Goal: Task Accomplishment & Management: Complete application form

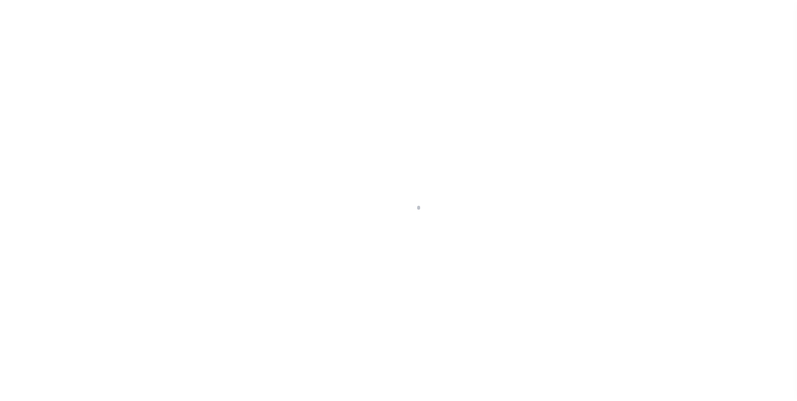
scroll to position [8, 0]
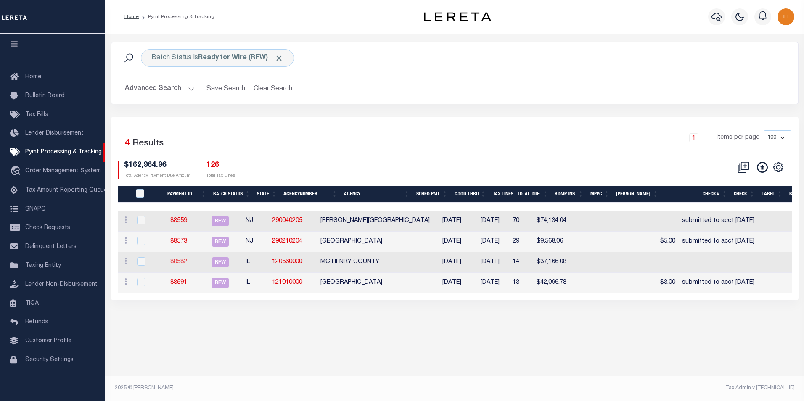
click at [186, 263] on link "88582" at bounding box center [178, 262] width 17 height 6
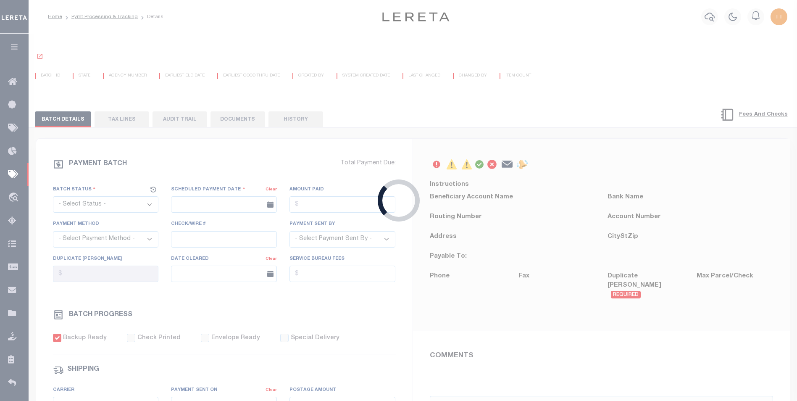
select select "RFW"
type input "[DATE]"
type input "$37,166.08"
select select "TRA"
select select "[PERSON_NAME]"
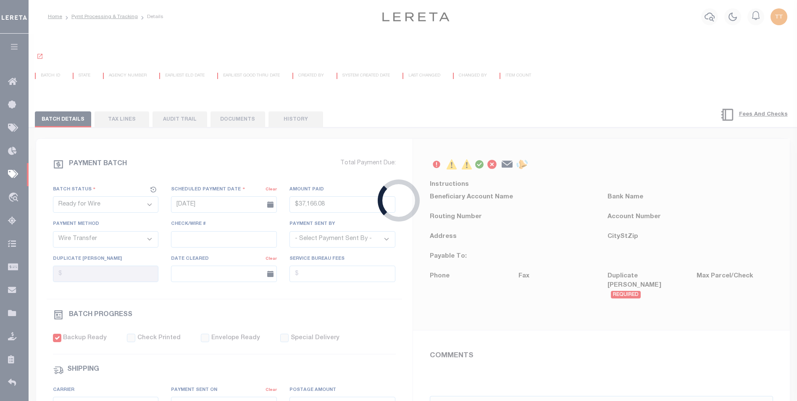
checkbox input "true"
type input "N"
radio input "true"
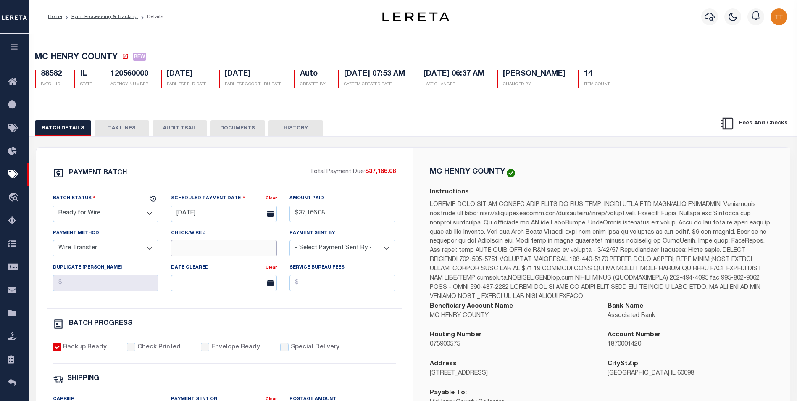
click at [189, 256] on input "Check/Wire #" at bounding box center [224, 248] width 106 height 16
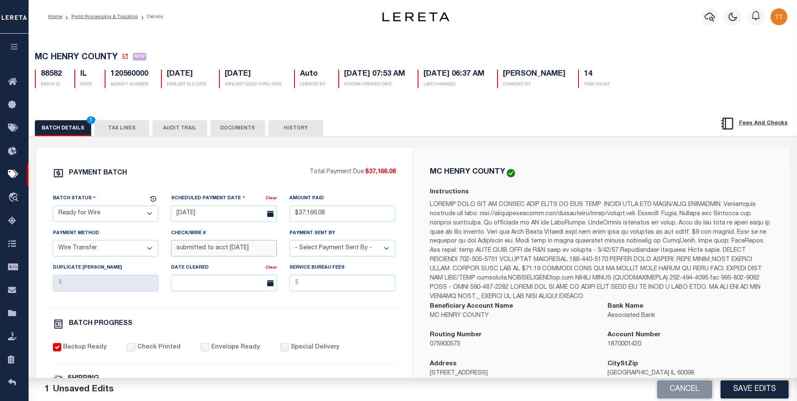
click at [261, 250] on input "submitted to acct [DATE]" at bounding box center [224, 248] width 106 height 16
type input "submitted to acct [DATE]"
click at [235, 132] on button "DOCUMENTS" at bounding box center [238, 128] width 55 height 16
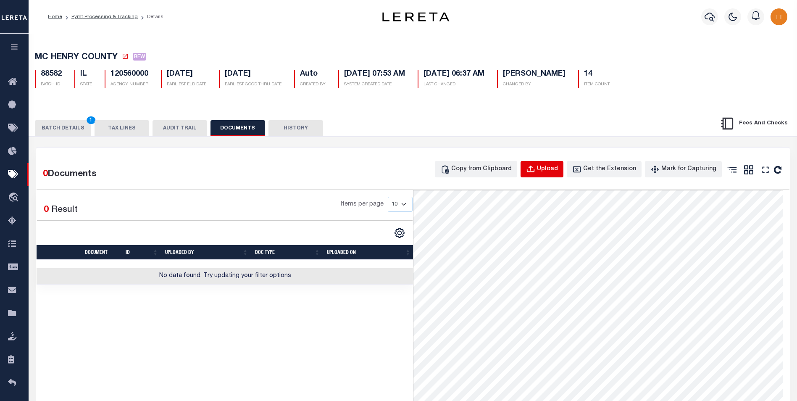
click at [558, 172] on div "Upload" at bounding box center [547, 169] width 21 height 9
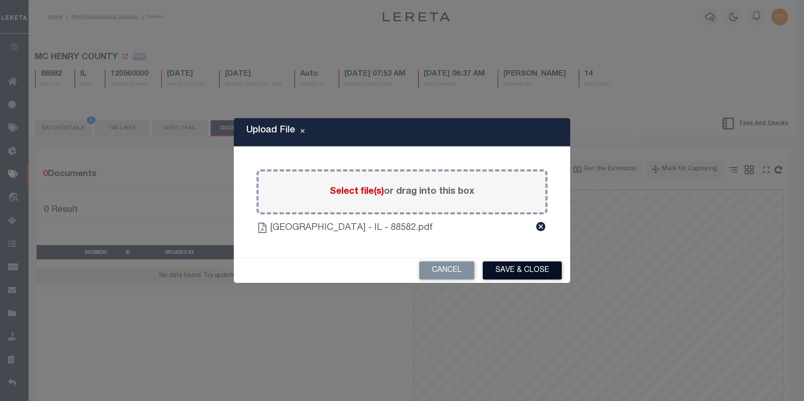
click at [520, 271] on button "Save & Close" at bounding box center [521, 270] width 79 height 18
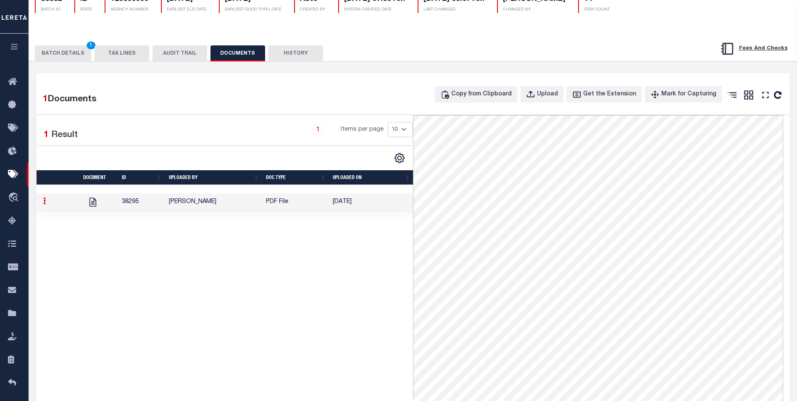
scroll to position [49, 0]
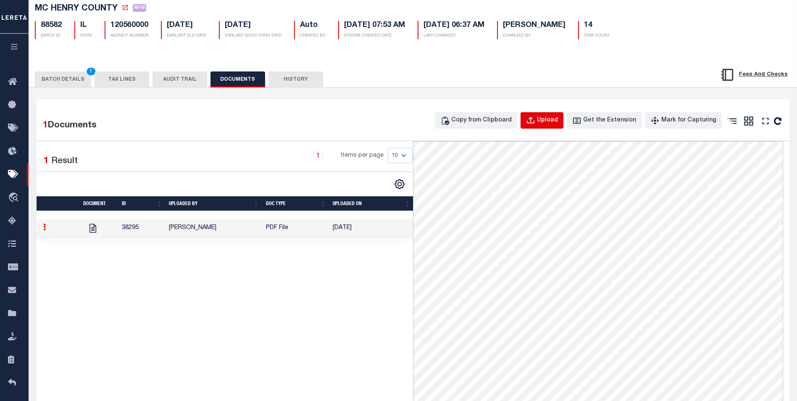
click at [546, 121] on button "Upload" at bounding box center [542, 120] width 43 height 16
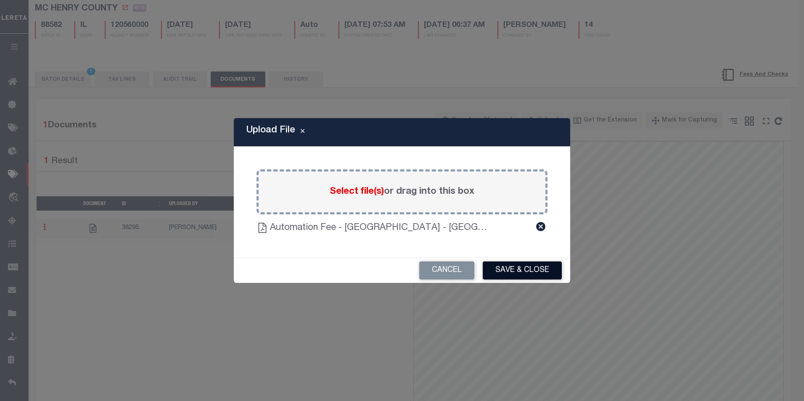
click at [509, 270] on button "Save & Close" at bounding box center [521, 270] width 79 height 18
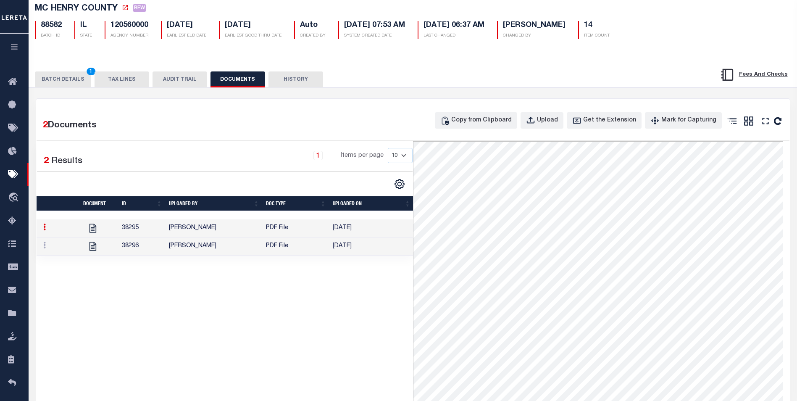
click at [123, 227] on td "38295" at bounding box center [142, 228] width 47 height 18
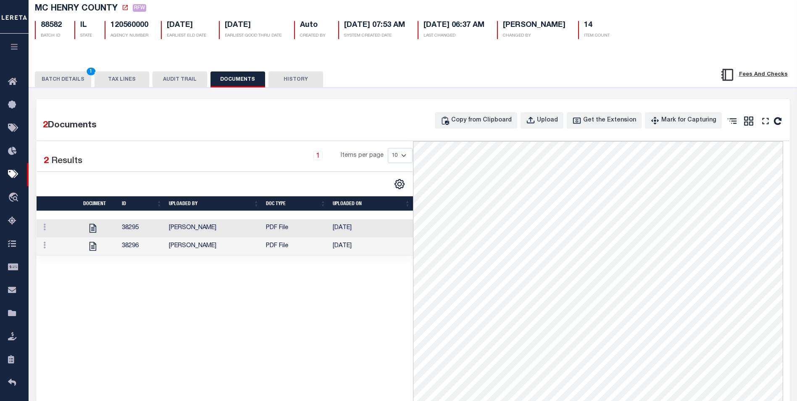
click at [125, 228] on td "38295" at bounding box center [142, 228] width 47 height 18
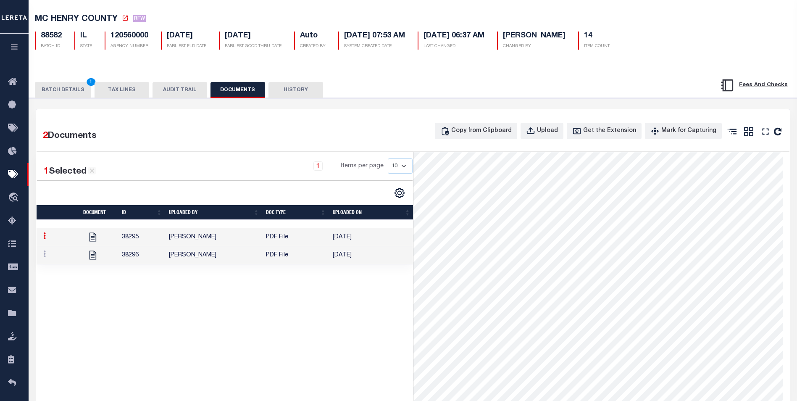
scroll to position [0, 0]
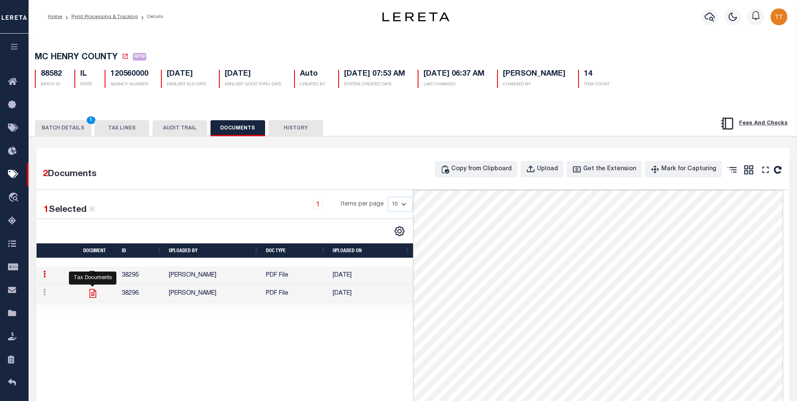
click at [92, 294] on icon at bounding box center [92, 293] width 11 height 11
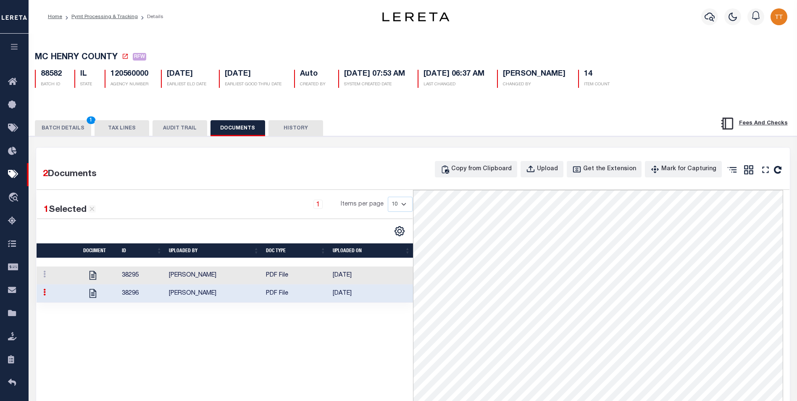
click at [74, 129] on button "BATCH DETAILS 1" at bounding box center [63, 128] width 56 height 16
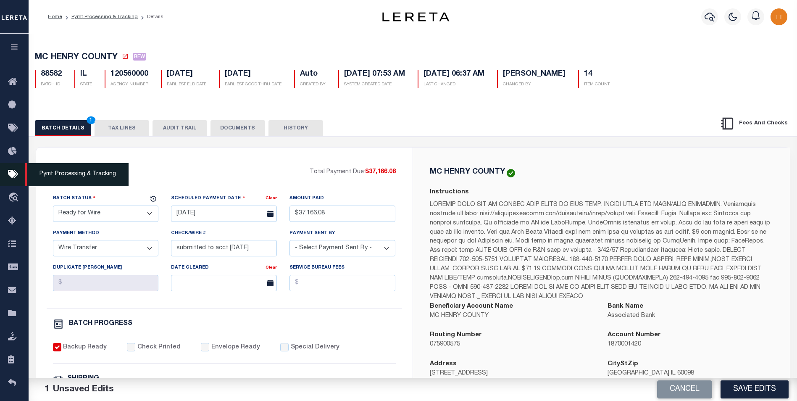
click at [82, 177] on span "Pymt Processing & Tracking" at bounding box center [76, 174] width 103 height 23
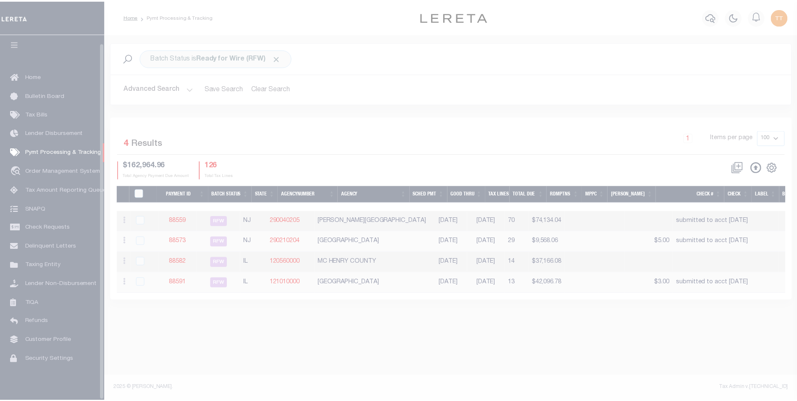
scroll to position [8, 0]
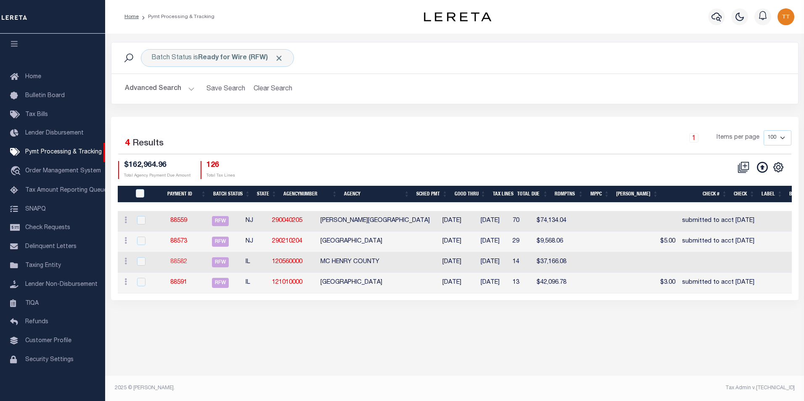
click at [183, 261] on link "88582" at bounding box center [178, 262] width 17 height 6
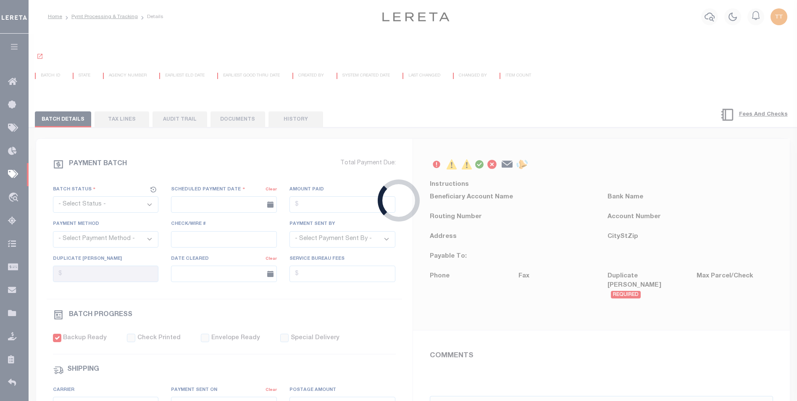
select select "RFW"
type input "[DATE]"
type input "$37,166.08"
select select "TRA"
select select "[PERSON_NAME]"
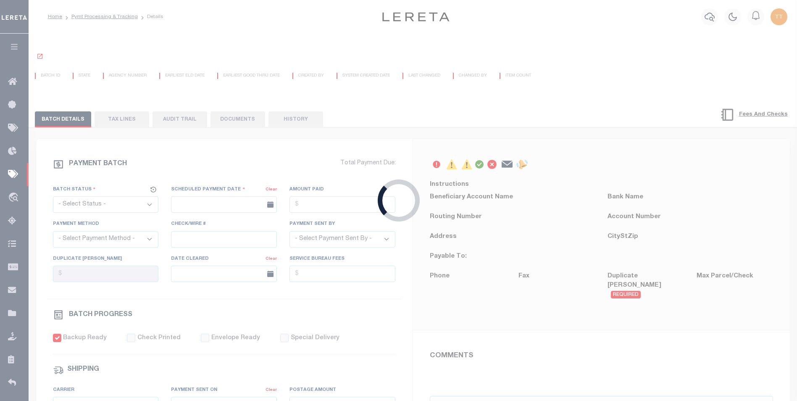
checkbox input "true"
type input "N"
radio input "true"
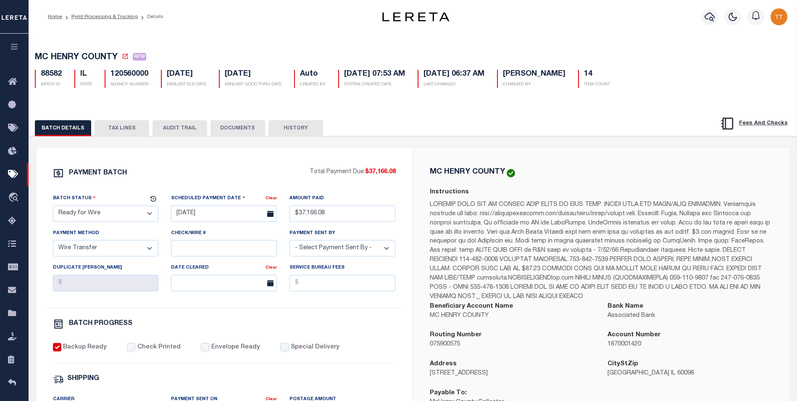
click at [288, 130] on button "HISTORY" at bounding box center [296, 128] width 55 height 16
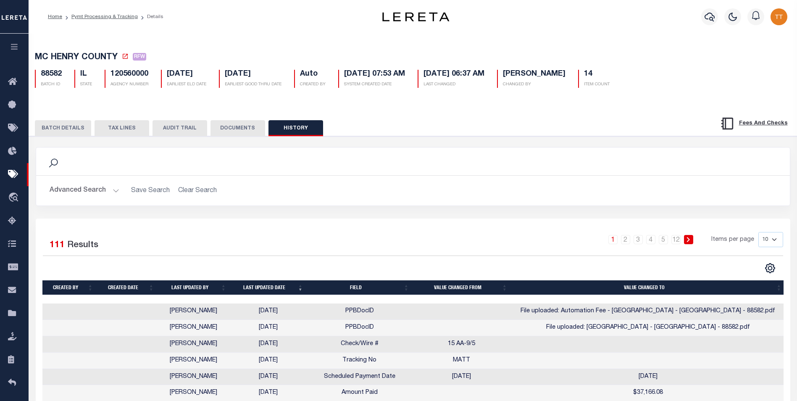
click at [56, 128] on button "BATCH DETAILS" at bounding box center [63, 128] width 56 height 16
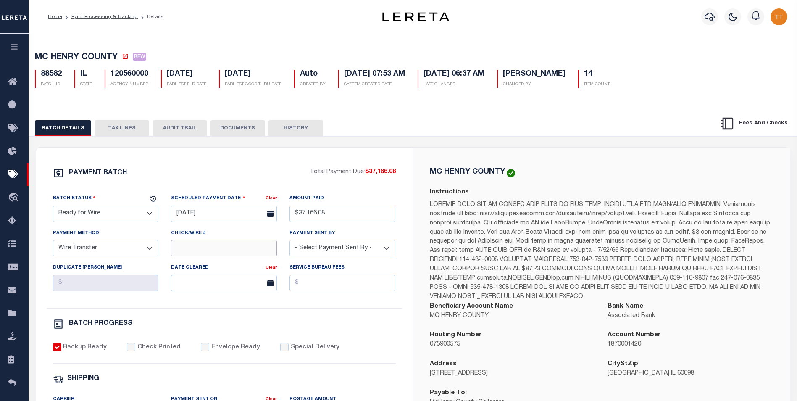
drag, startPoint x: 218, startPoint y: 252, endPoint x: 223, endPoint y: 251, distance: 4.6
click at [218, 252] on input "Check/Wire #" at bounding box center [224, 248] width 106 height 16
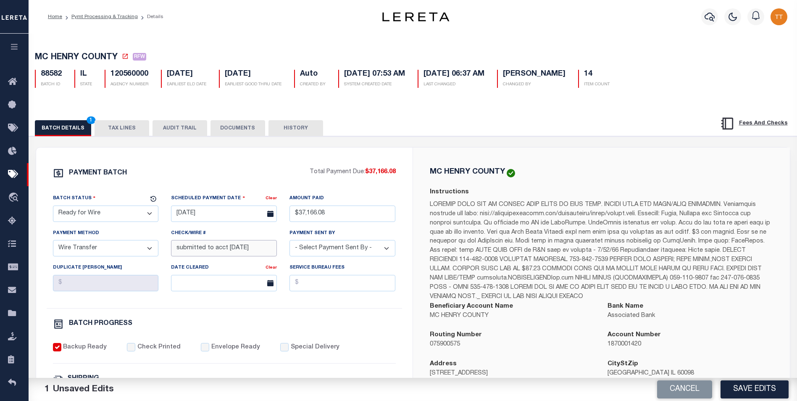
click at [258, 252] on input "submitted to acct [DATE]" at bounding box center [224, 248] width 106 height 16
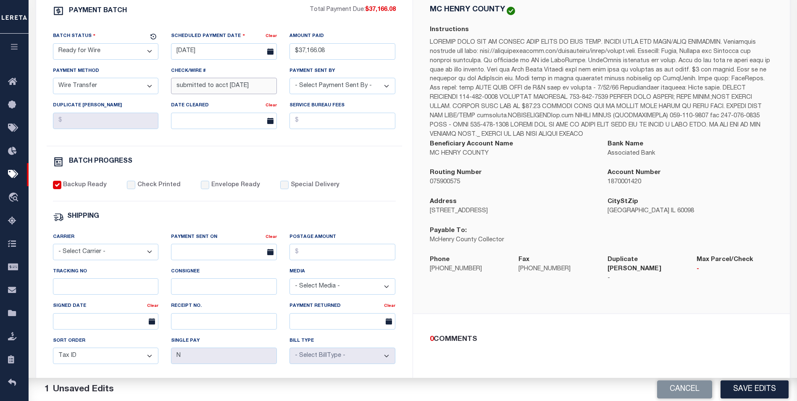
scroll to position [210, 0]
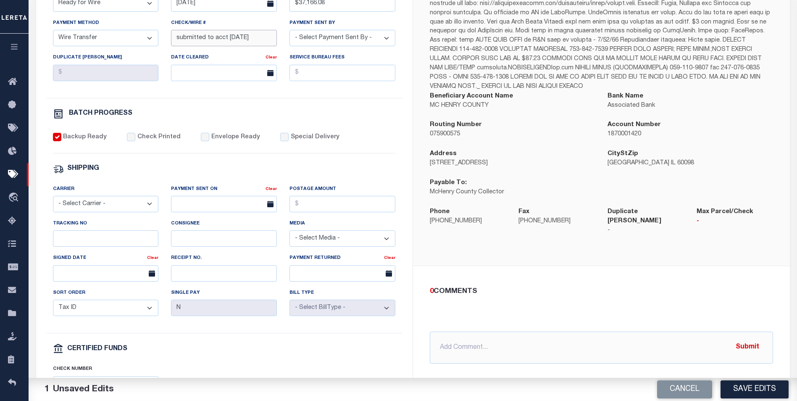
type input "submitted to acct [DATE]"
click at [466, 338] on input "text" at bounding box center [601, 348] width 343 height 32
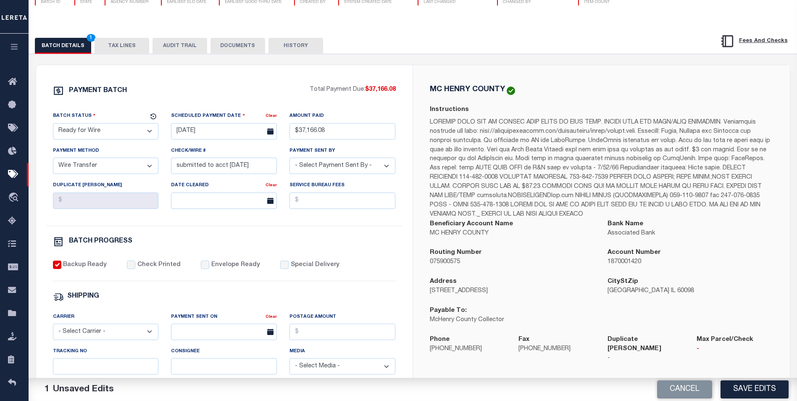
scroll to position [0, 0]
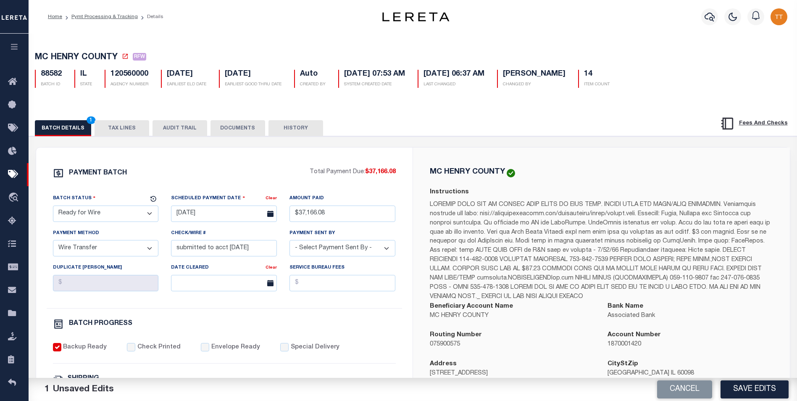
click at [234, 126] on button "DOCUMENTS" at bounding box center [238, 128] width 55 height 16
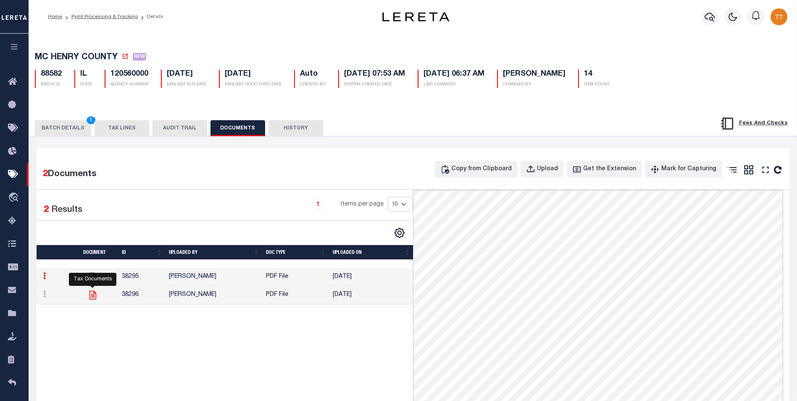
click at [92, 298] on icon at bounding box center [92, 295] width 11 height 11
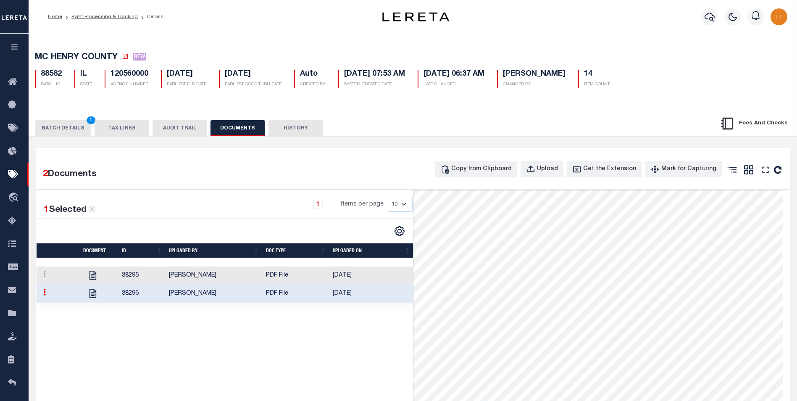
click at [62, 130] on button "BATCH DETAILS 1" at bounding box center [63, 128] width 56 height 16
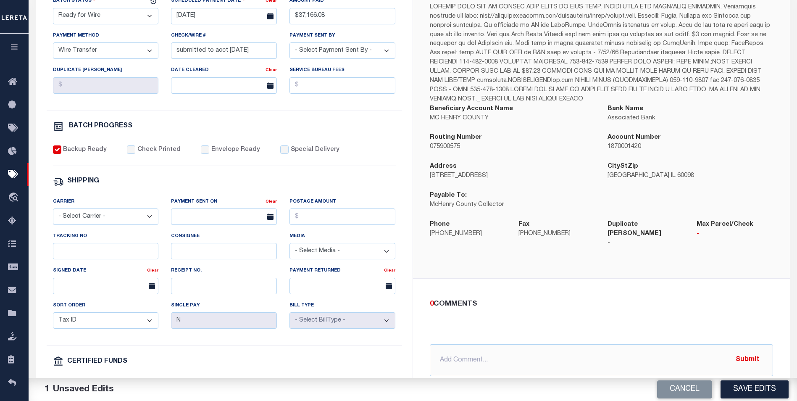
scroll to position [294, 0]
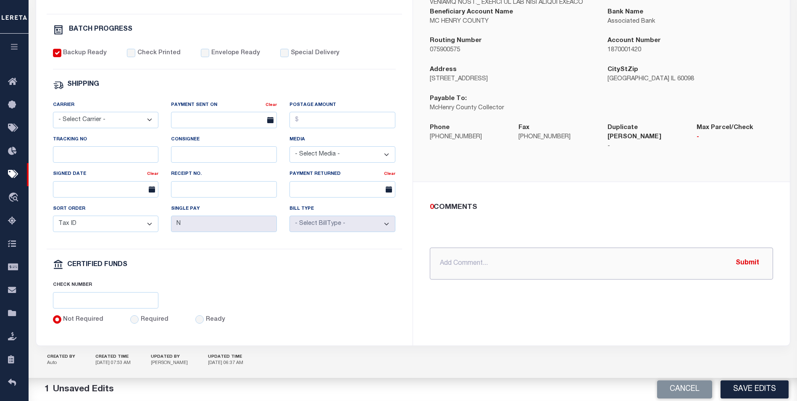
click at [496, 253] on input "text" at bounding box center [601, 264] width 343 height 32
type input "Automation Fee packet attached"
click at [583, 301] on div "MC HENRY COUNTY Instructions Beneficiary Account Name MC [GEOGRAPHIC_DATA] Bank…" at bounding box center [601, 99] width 377 height 492
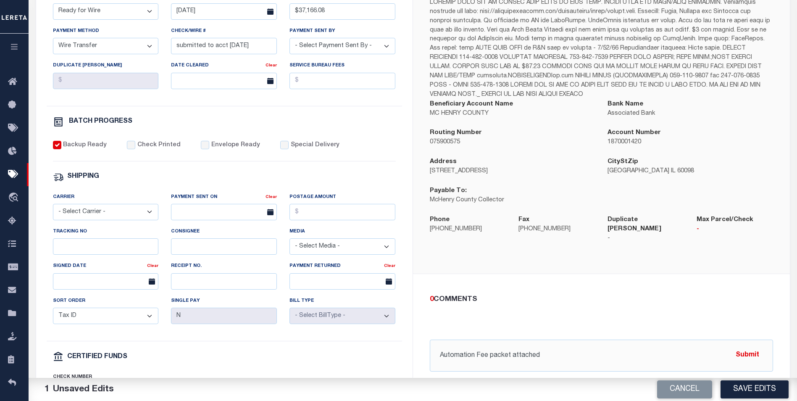
scroll to position [84, 0]
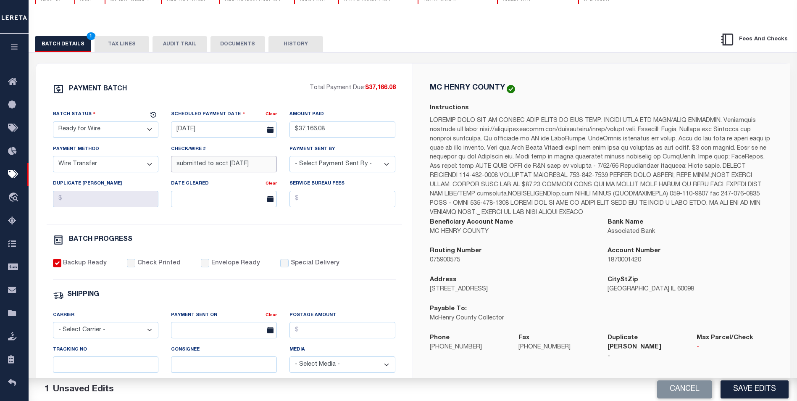
click at [255, 169] on input "submitted to acct [DATE]" at bounding box center [224, 164] width 106 height 16
click at [240, 199] on input "text" at bounding box center [224, 199] width 106 height 16
click at [256, 166] on input "submitted to acct [DATE]" at bounding box center [224, 164] width 106 height 16
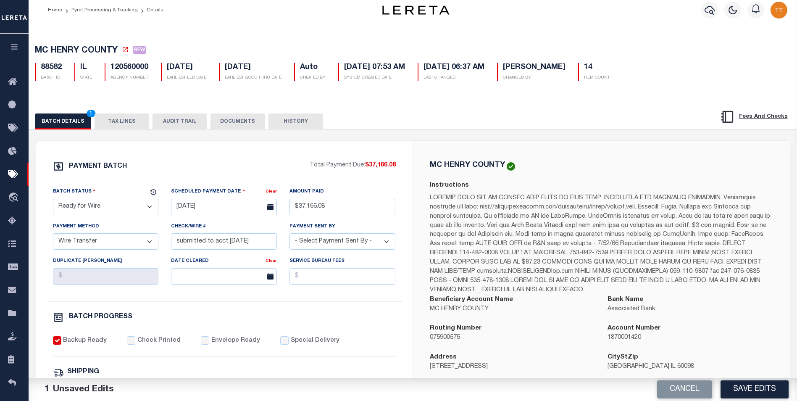
scroll to position [0, 0]
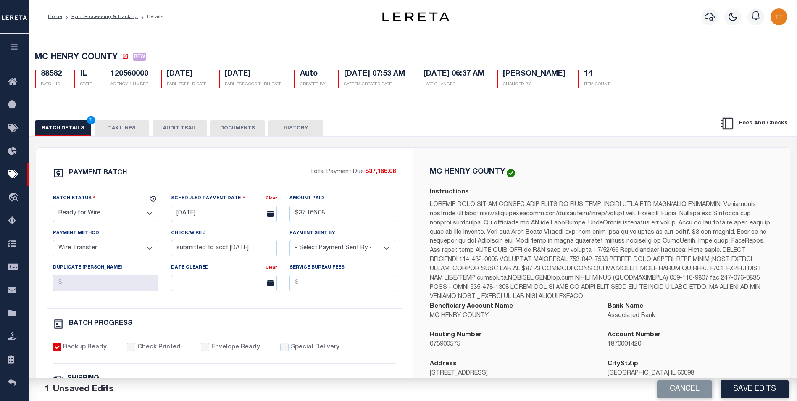
click at [238, 129] on button "DOCUMENTS" at bounding box center [238, 128] width 55 height 16
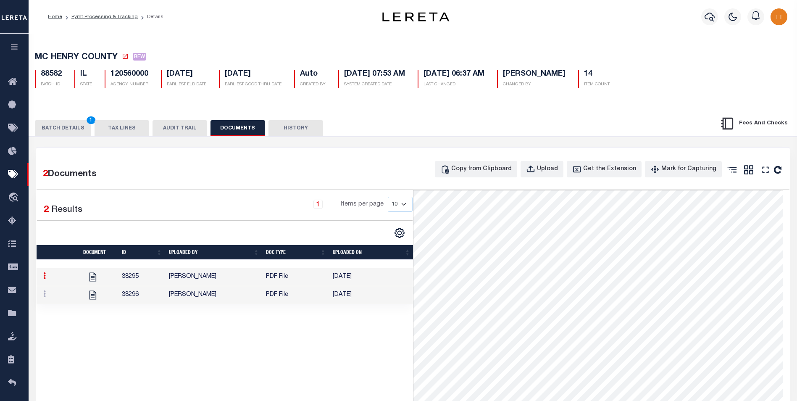
click at [64, 129] on button "BATCH DETAILS 1" at bounding box center [63, 128] width 56 height 16
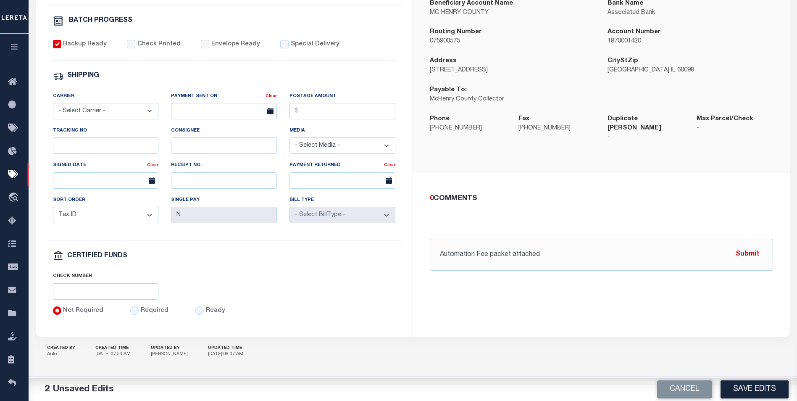
scroll to position [310, 0]
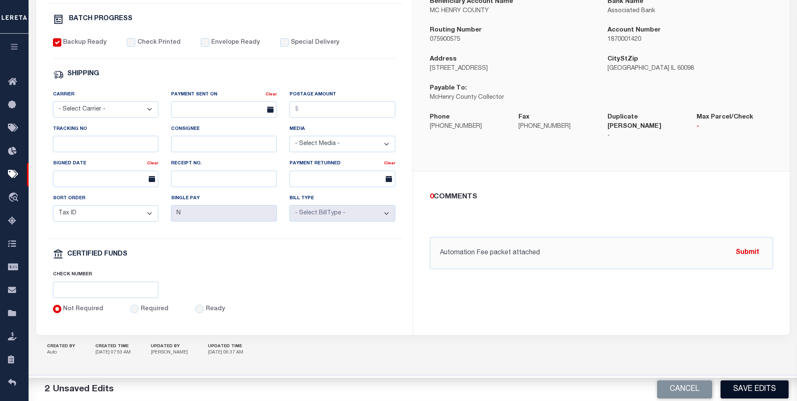
click at [750, 387] on button "Save Edits" at bounding box center [755, 389] width 68 height 18
